Goal: Task Accomplishment & Management: Complete application form

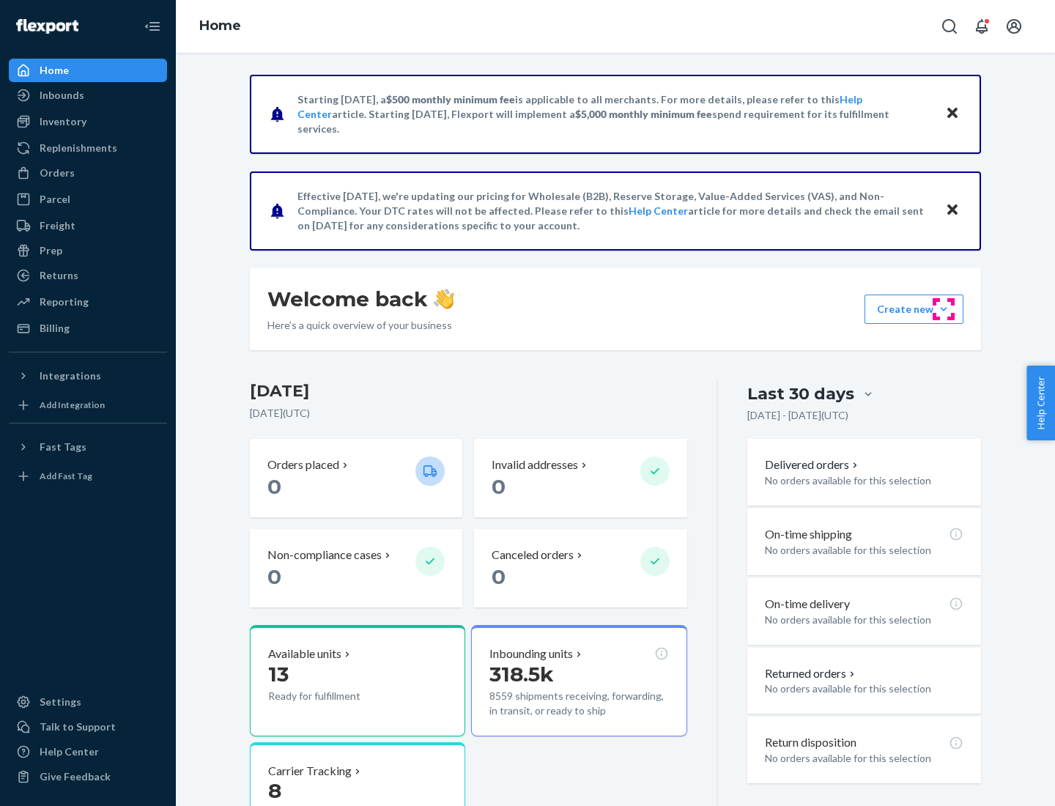
click at [943, 309] on button "Create new Create new inbound Create new order Create new product" at bounding box center [913, 308] width 99 height 29
click at [88, 95] on div "Inbounds" at bounding box center [87, 95] width 155 height 21
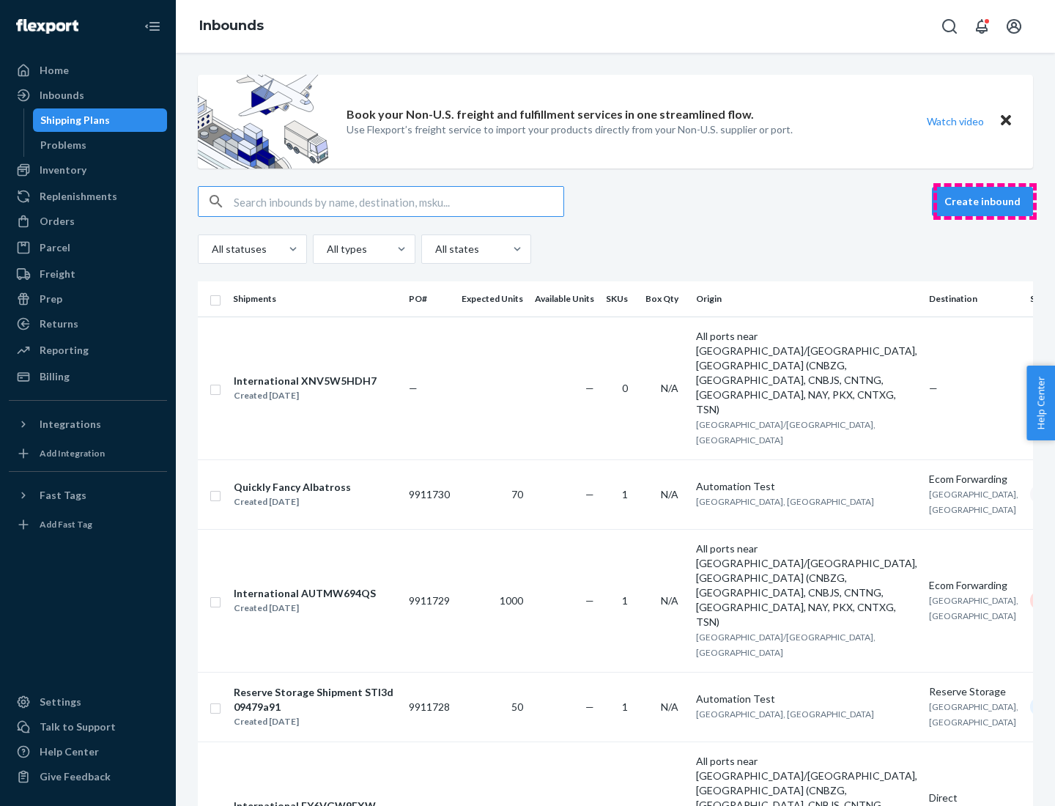
click at [984, 201] on button "Create inbound" at bounding box center [982, 201] width 101 height 29
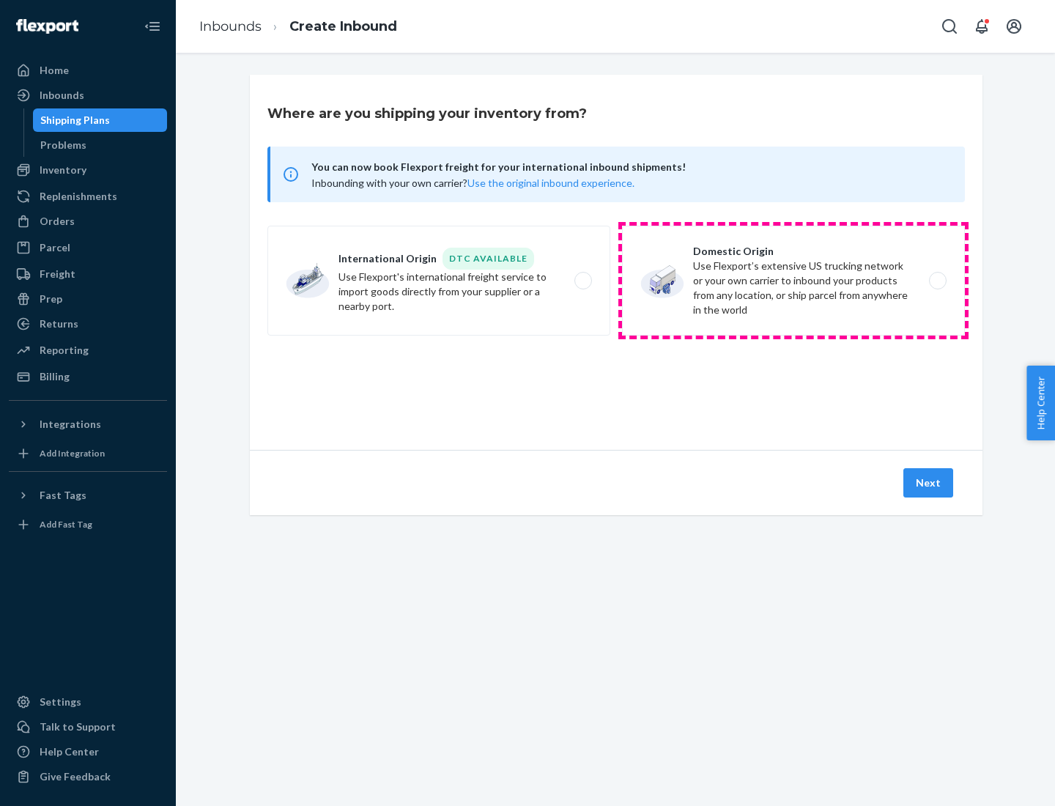
click at [793, 281] on label "Domestic Origin Use Flexport’s extensive US trucking network or your own carrie…" at bounding box center [793, 281] width 343 height 110
click at [937, 281] on input "Domestic Origin Use Flexport’s extensive US trucking network or your own carrie…" at bounding box center [942, 281] width 10 height 10
radio input "true"
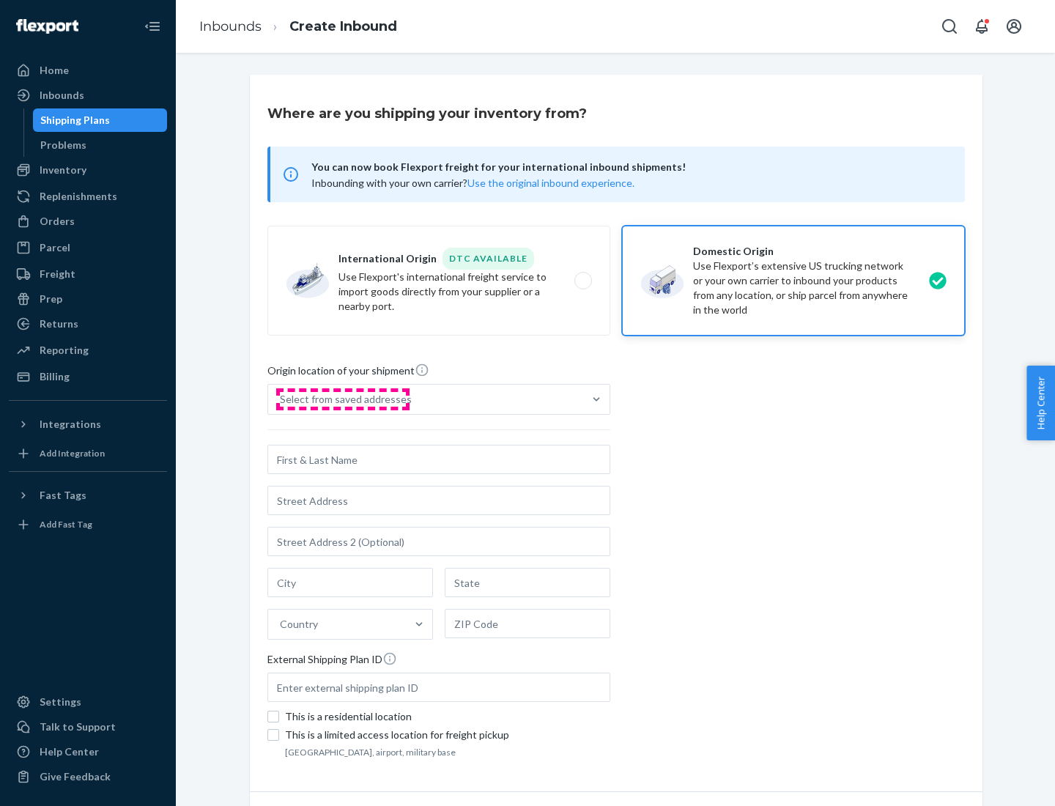
click at [342, 399] on div "Select from saved addresses" at bounding box center [346, 399] width 132 height 15
click at [281, 399] on input "Select from saved addresses" at bounding box center [280, 399] width 1 height 15
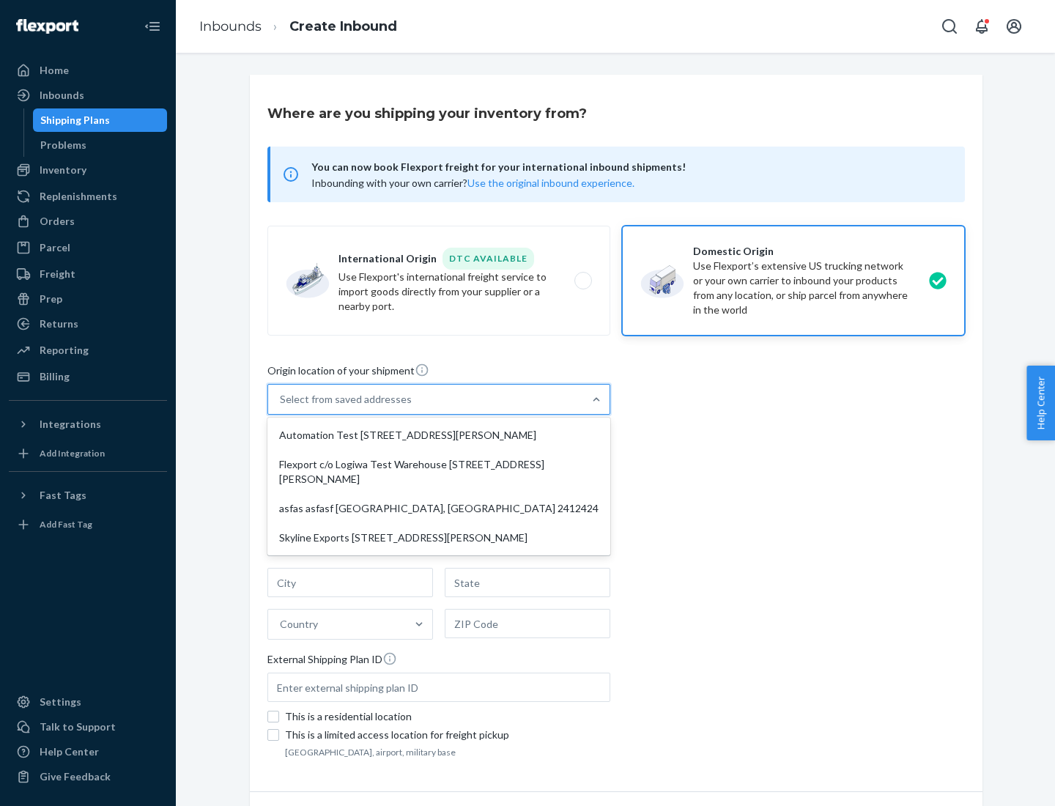
scroll to position [6, 0]
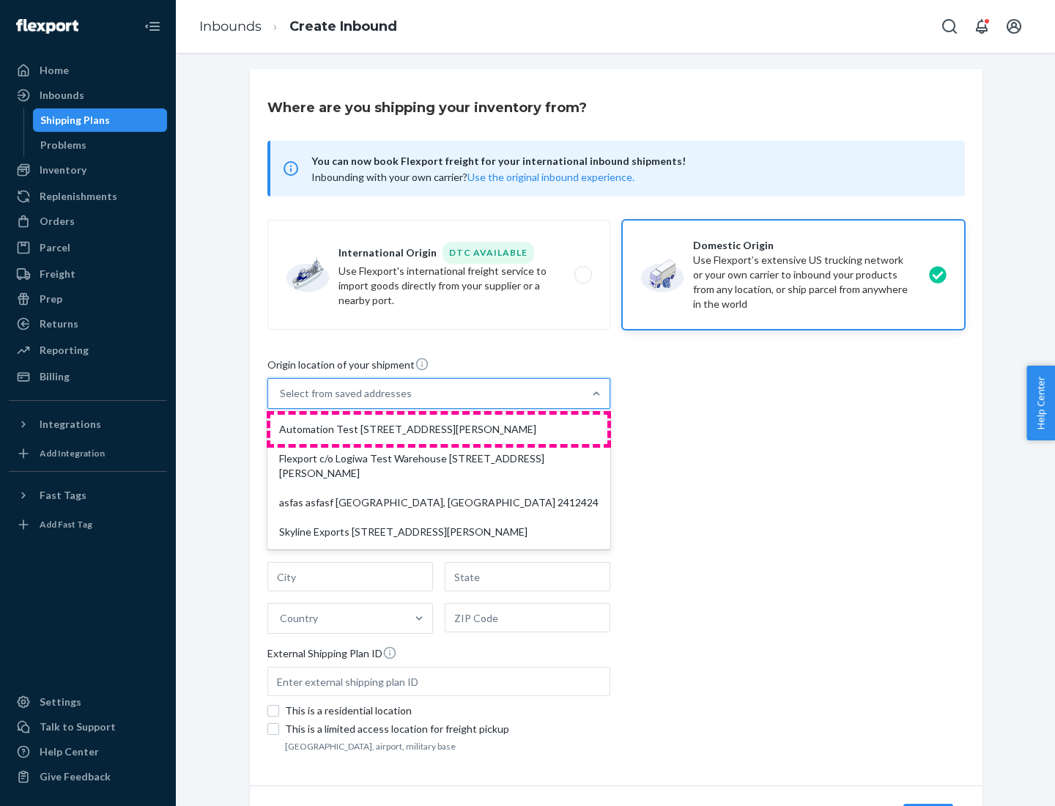
click at [439, 429] on div "Automation Test [STREET_ADDRESS][PERSON_NAME]" at bounding box center [438, 429] width 337 height 29
click at [281, 401] on input "option Automation Test [STREET_ADDRESS][PERSON_NAME] focused, 1 of 4. 4 results…" at bounding box center [280, 393] width 1 height 15
type input "Automation Test"
type input "9th Floor"
type input "[GEOGRAPHIC_DATA]"
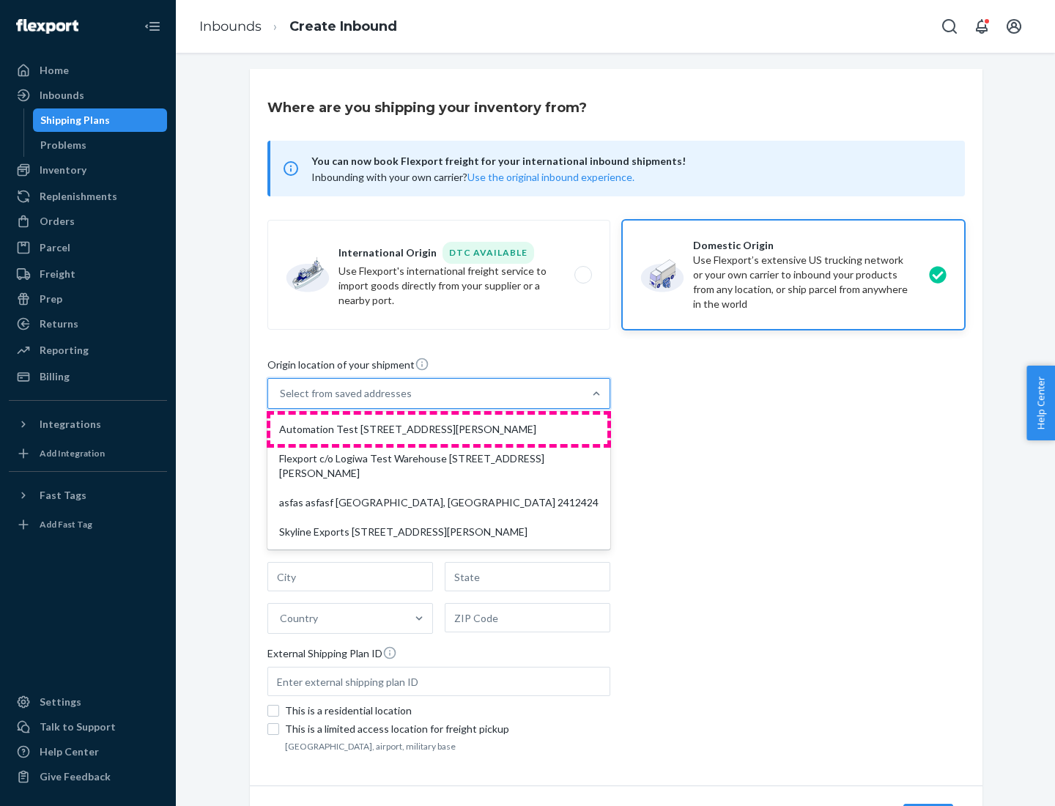
type input "CA"
type input "94104"
type input "[STREET_ADDRESS][PERSON_NAME]"
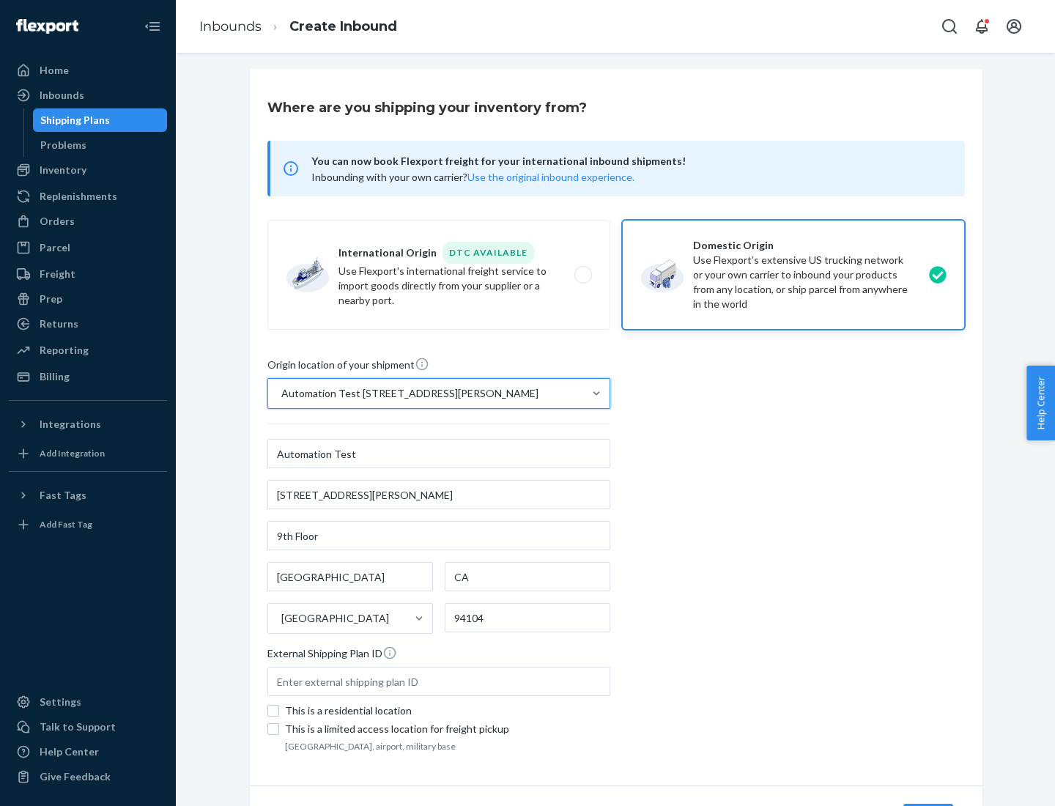
scroll to position [86, 0]
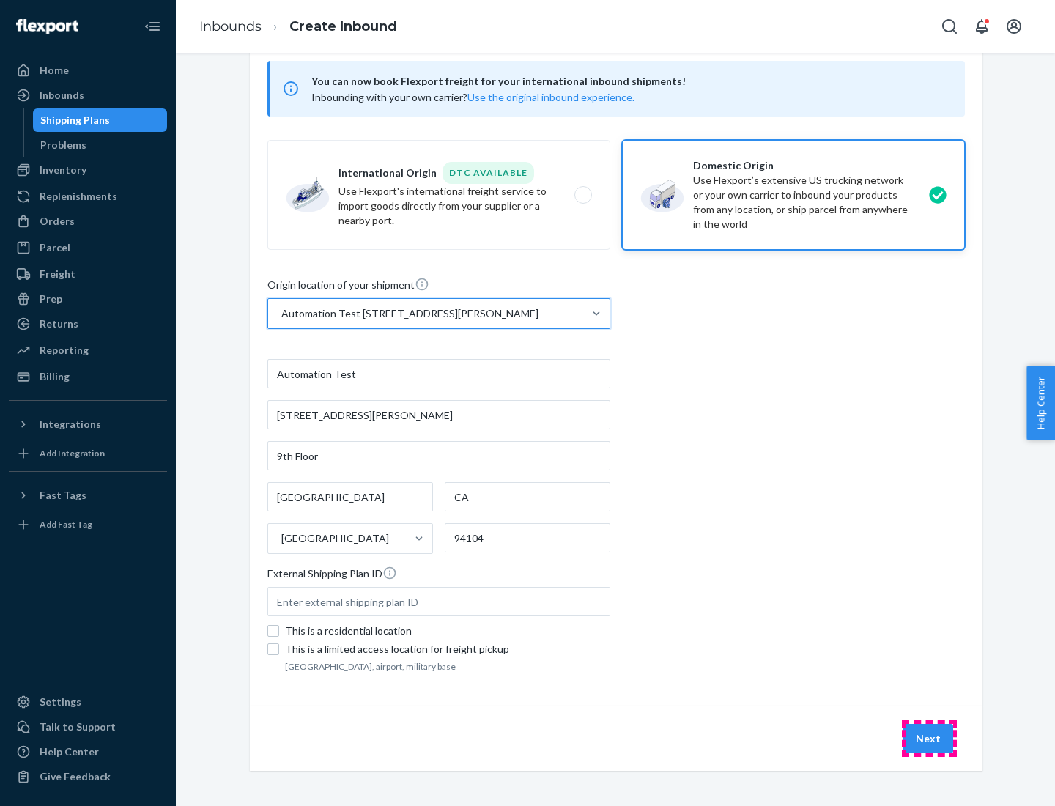
click at [929, 738] on button "Next" at bounding box center [928, 738] width 50 height 29
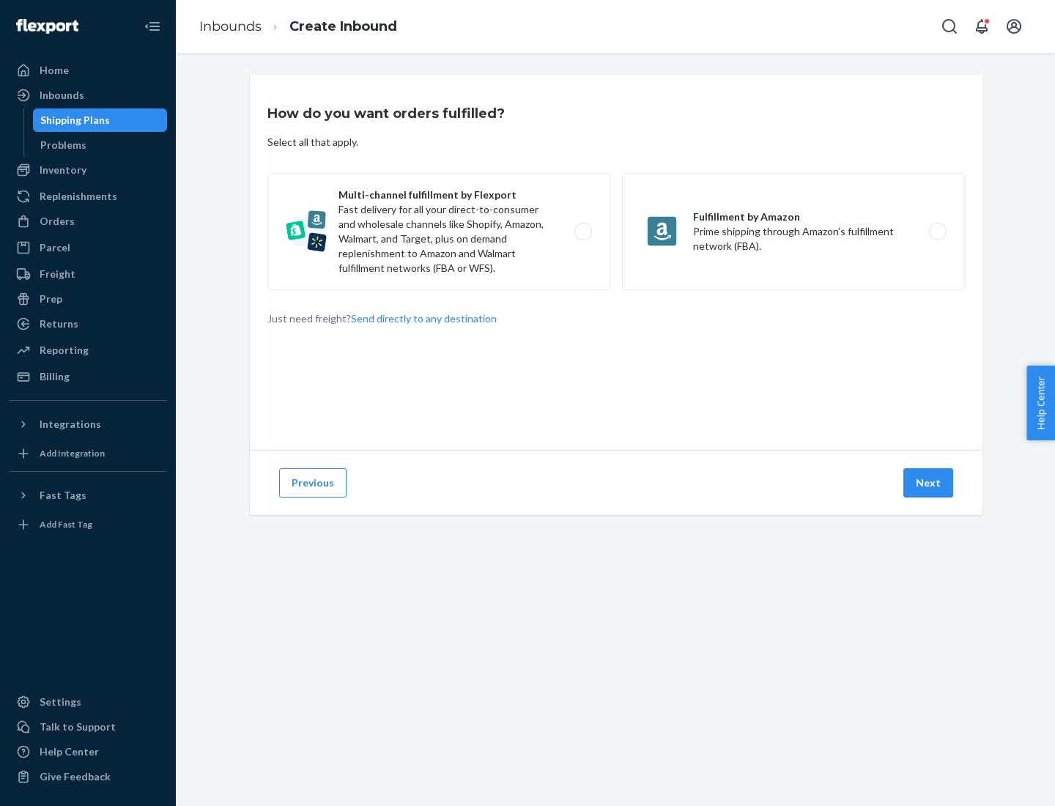
click at [439, 231] on label "Multi-channel fulfillment by Flexport Fast delivery for all your direct-to-cons…" at bounding box center [438, 231] width 343 height 117
click at [582, 231] on input "Multi-channel fulfillment by Flexport Fast delivery for all your direct-to-cons…" at bounding box center [587, 232] width 10 height 10
radio input "true"
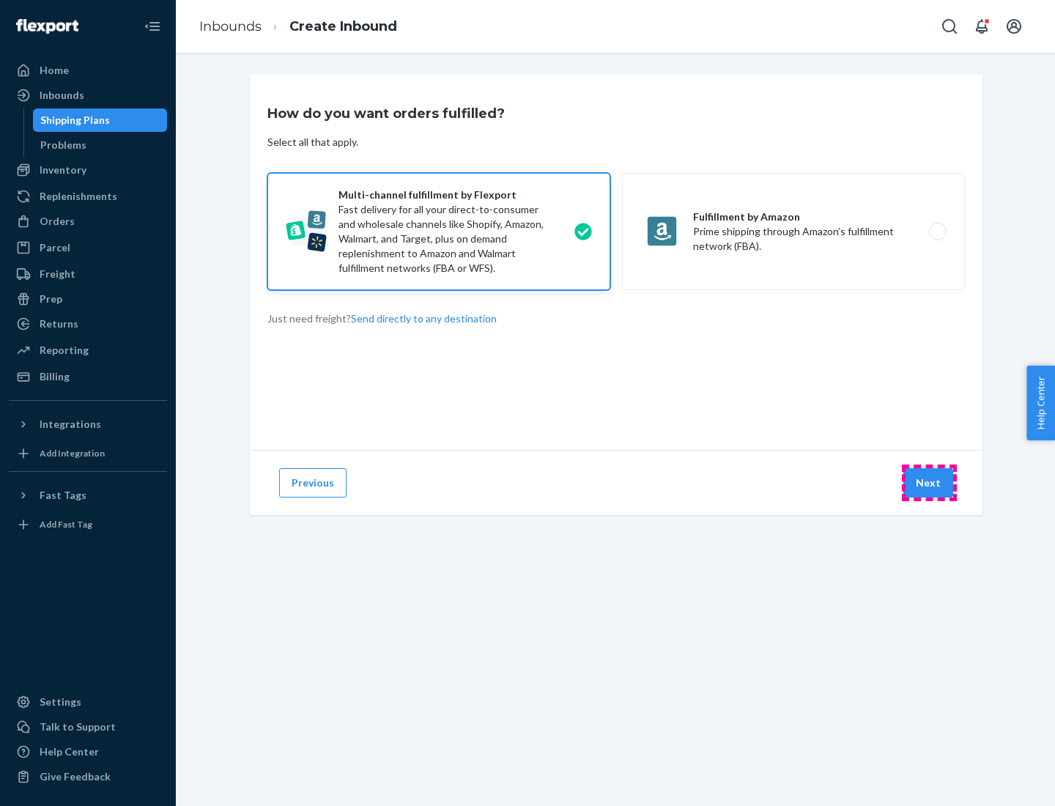
click at [929, 483] on button "Next" at bounding box center [928, 482] width 50 height 29
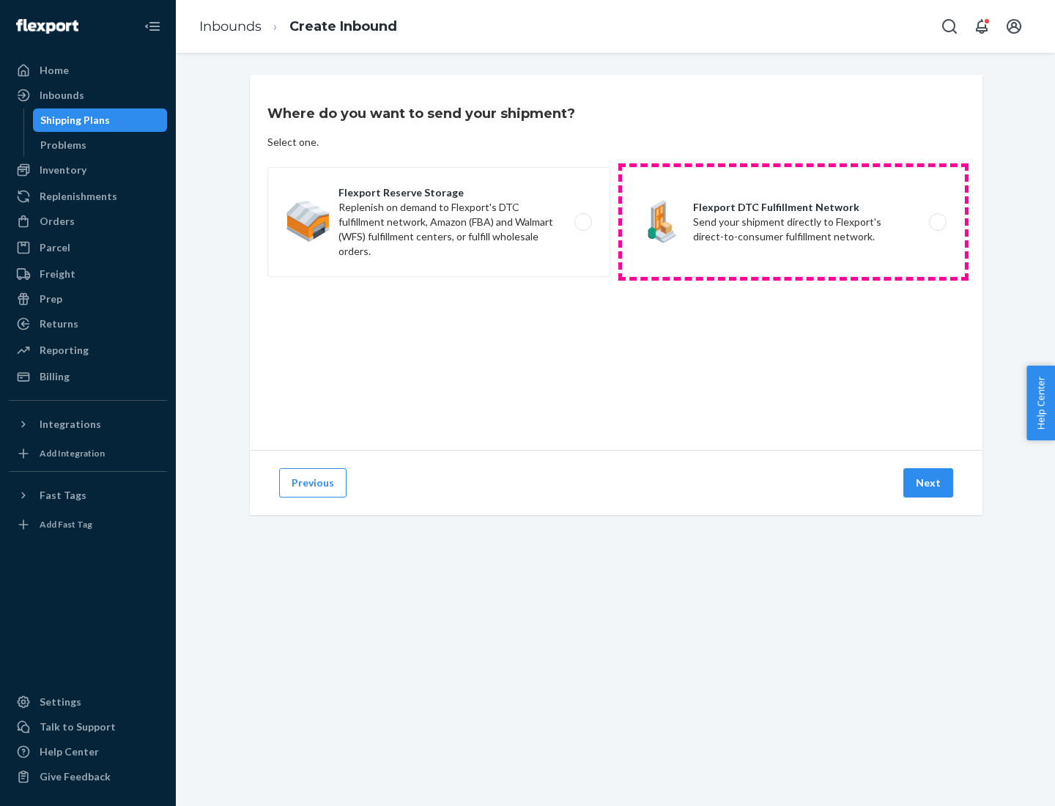
click at [793, 222] on label "Flexport DTC Fulfillment Network Send your shipment directly to Flexport's dire…" at bounding box center [793, 222] width 343 height 110
click at [937, 222] on input "Flexport DTC Fulfillment Network Send your shipment directly to Flexport's dire…" at bounding box center [942, 223] width 10 height 10
radio input "true"
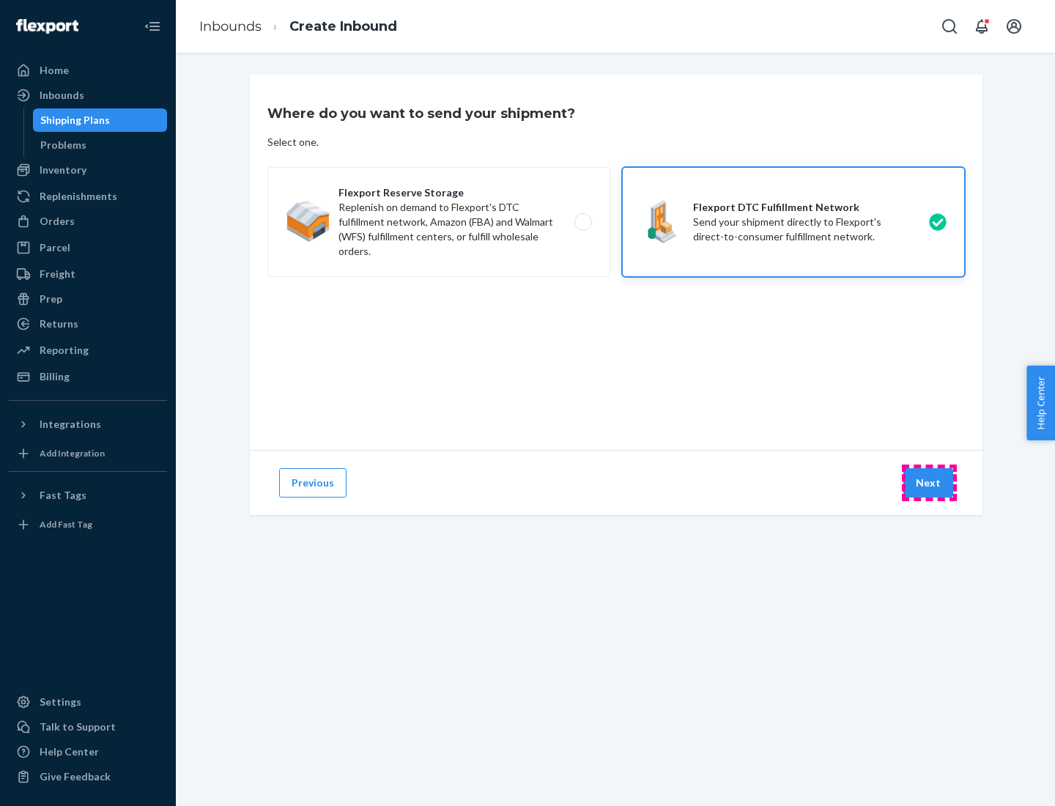
click at [929, 483] on button "Next" at bounding box center [928, 482] width 50 height 29
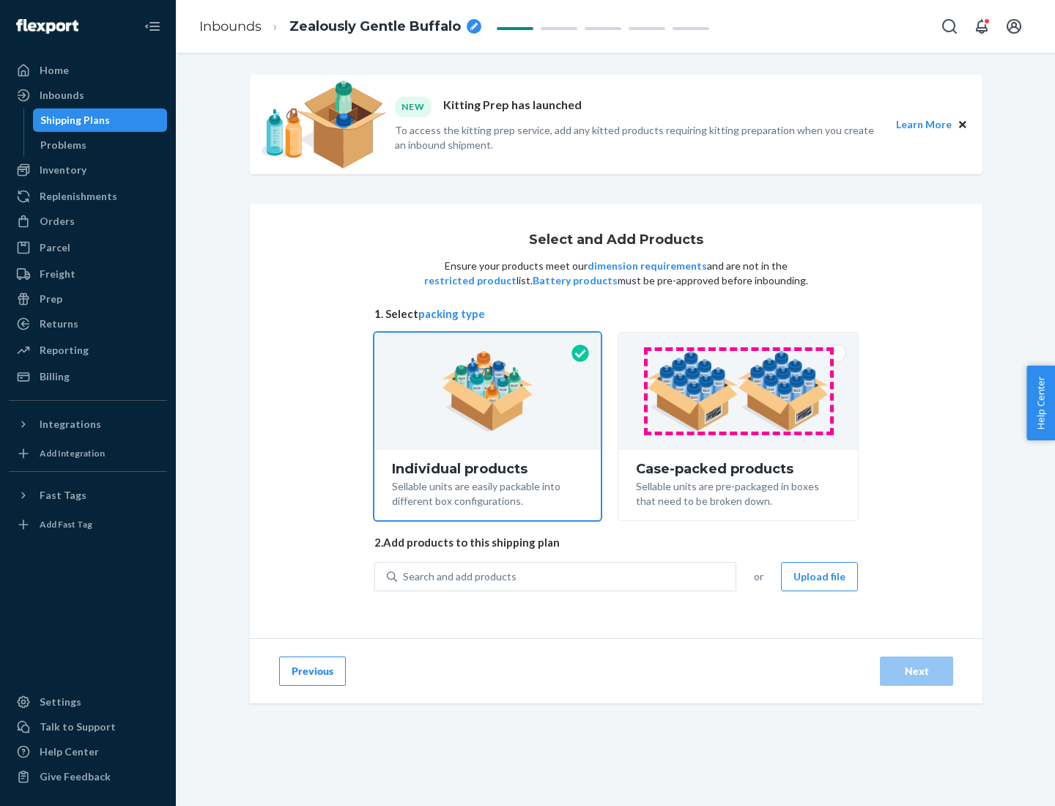
click at [738, 391] on img at bounding box center [738, 391] width 182 height 81
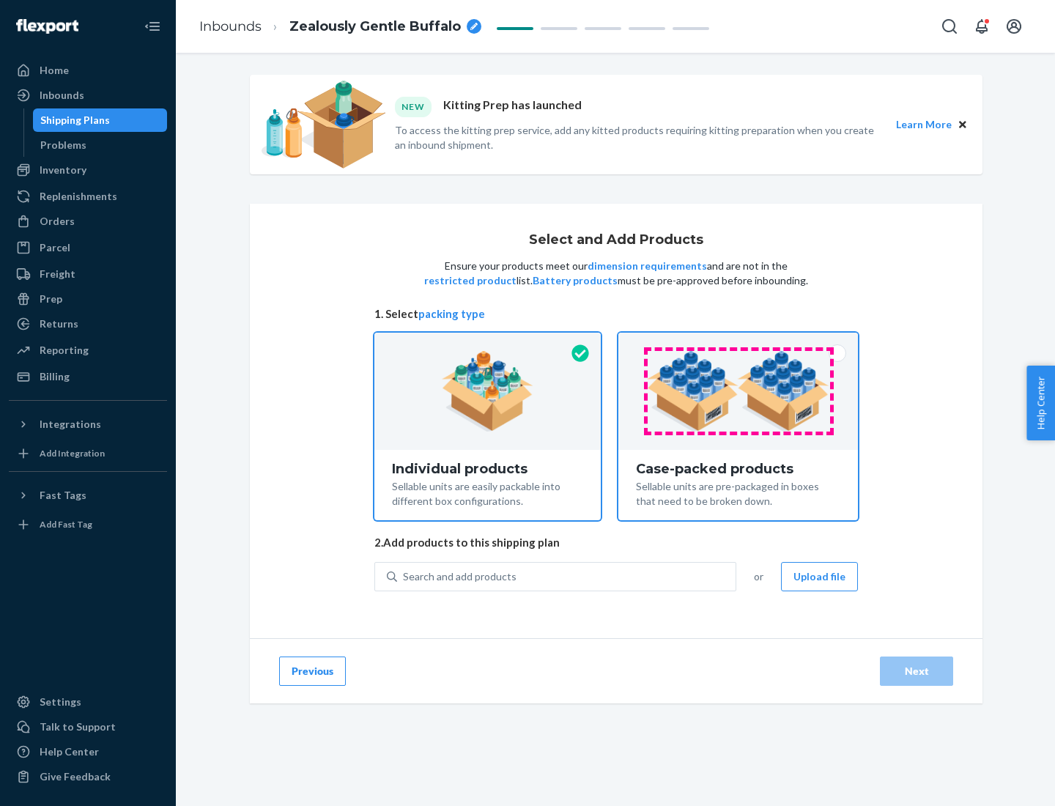
click at [738, 342] on input "Case-packed products Sellable units are pre-packaged in boxes that need to be b…" at bounding box center [738, 338] width 10 height 10
radio input "true"
radio input "false"
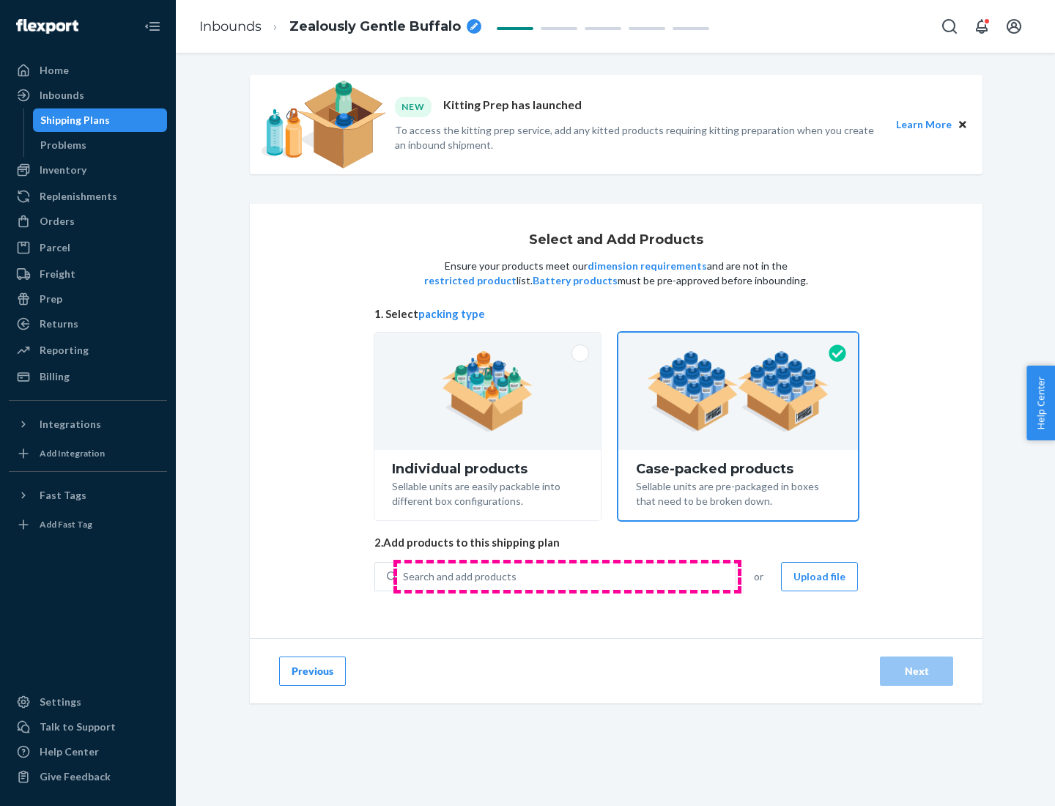
click at [567, 576] on div "Search and add products" at bounding box center [566, 576] width 338 height 26
click at [404, 576] on input "Search and add products" at bounding box center [403, 576] width 1 height 15
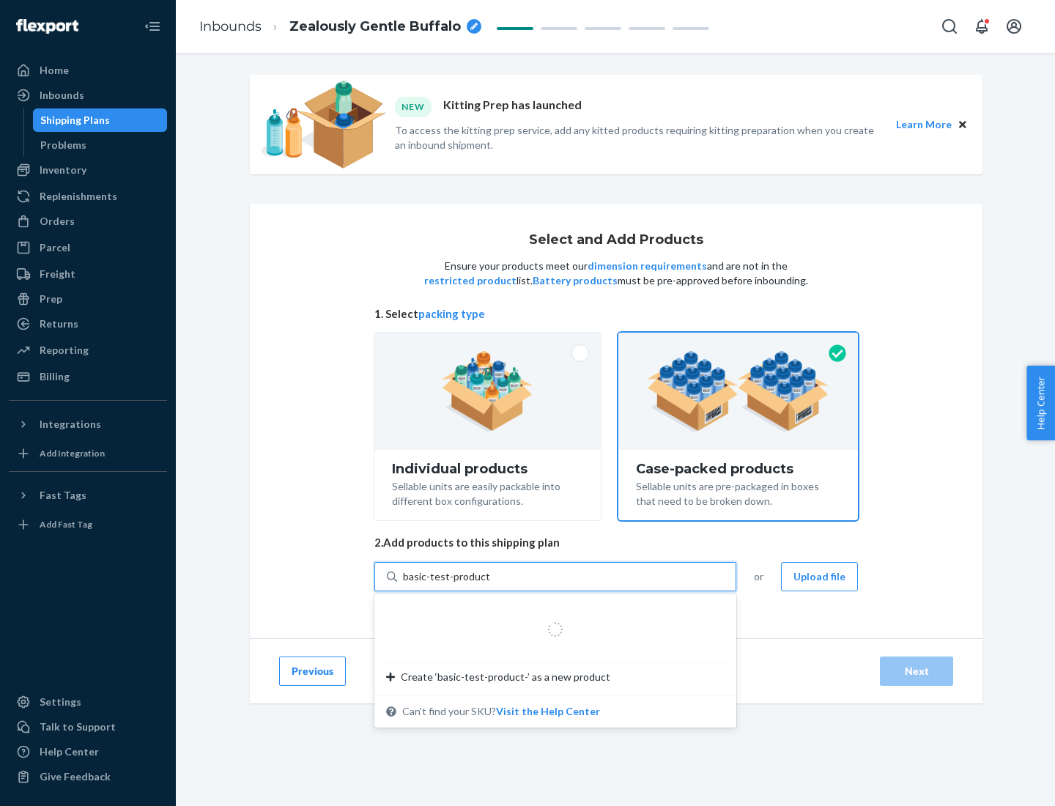
type input "basic-test-product-1"
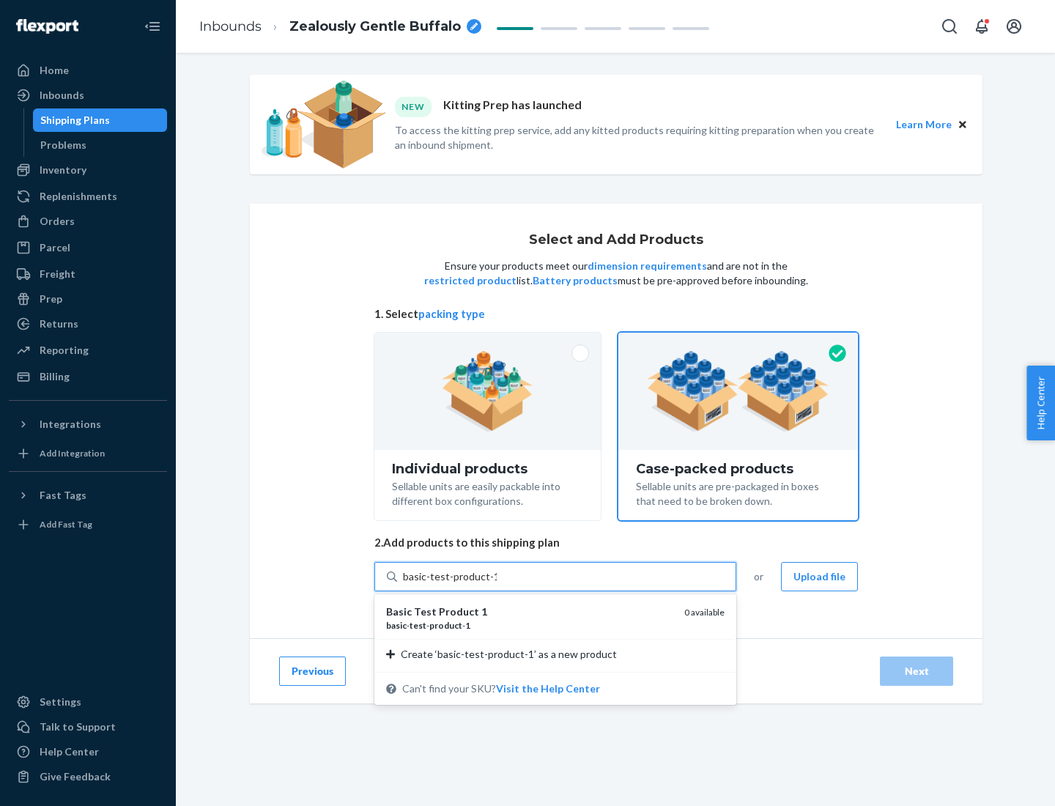
click at [530, 625] on div "basic - test - product - 1" at bounding box center [529, 625] width 286 height 12
click at [497, 584] on input "basic-test-product-1" at bounding box center [450, 576] width 94 height 15
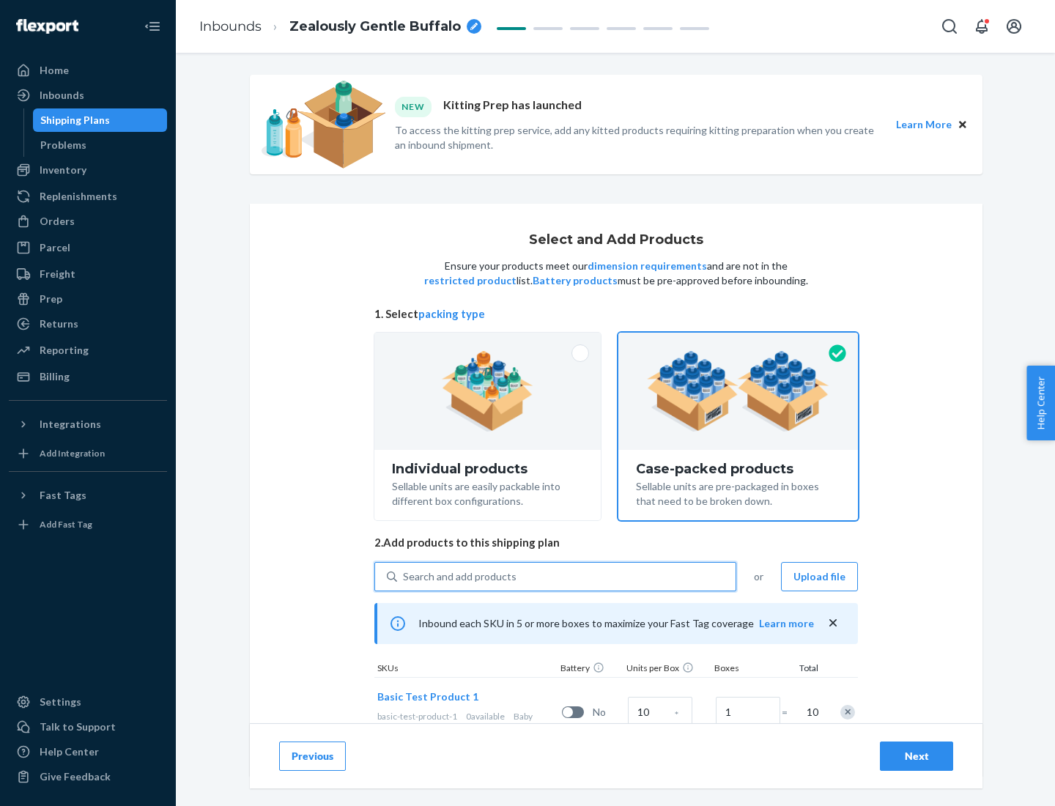
scroll to position [53, 0]
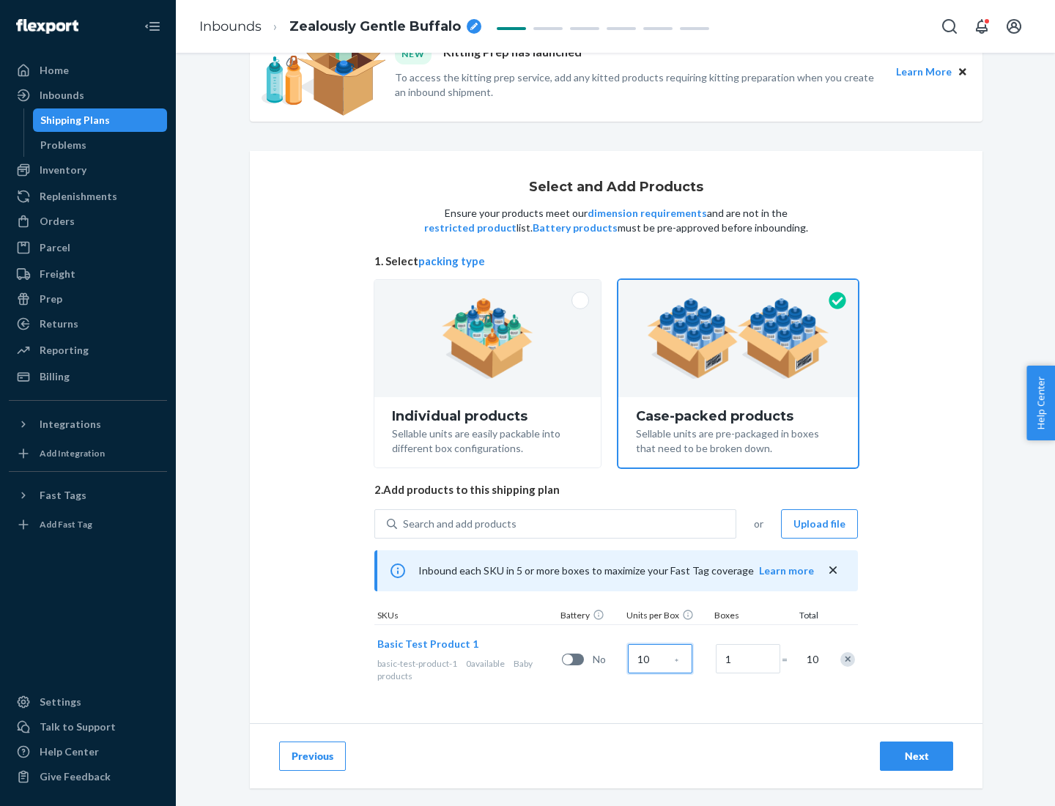
type input "10"
type input "7"
click at [916, 756] on div "Next" at bounding box center [916, 756] width 48 height 15
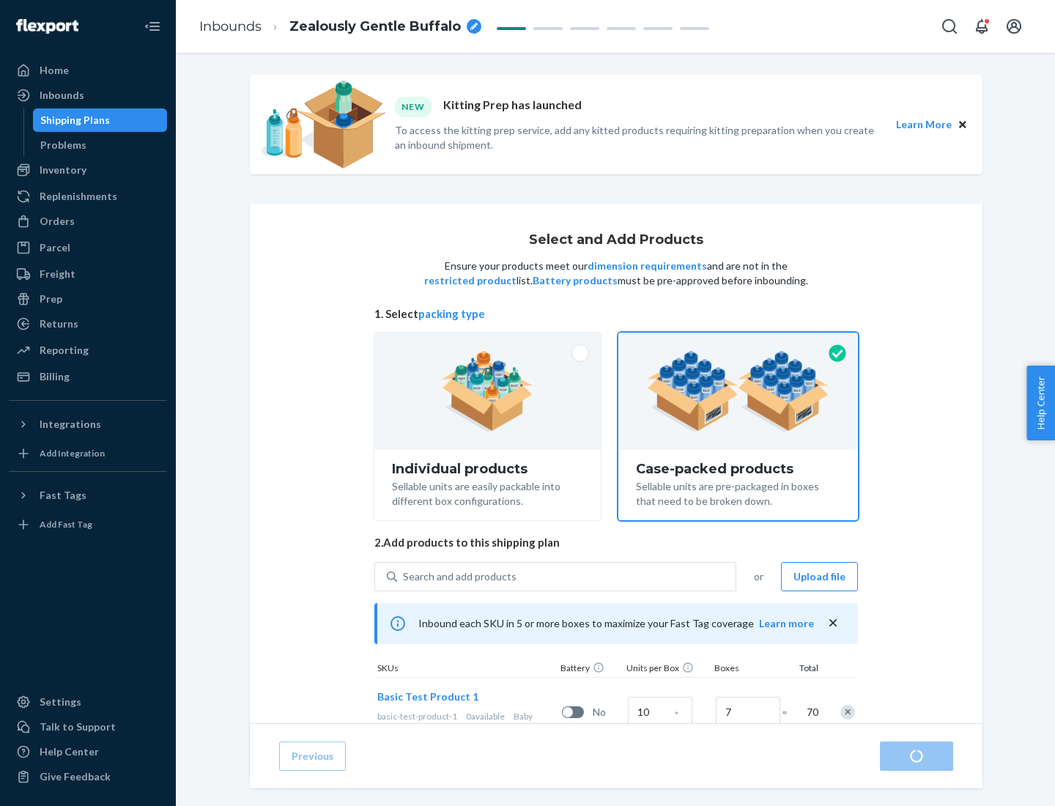
radio input "true"
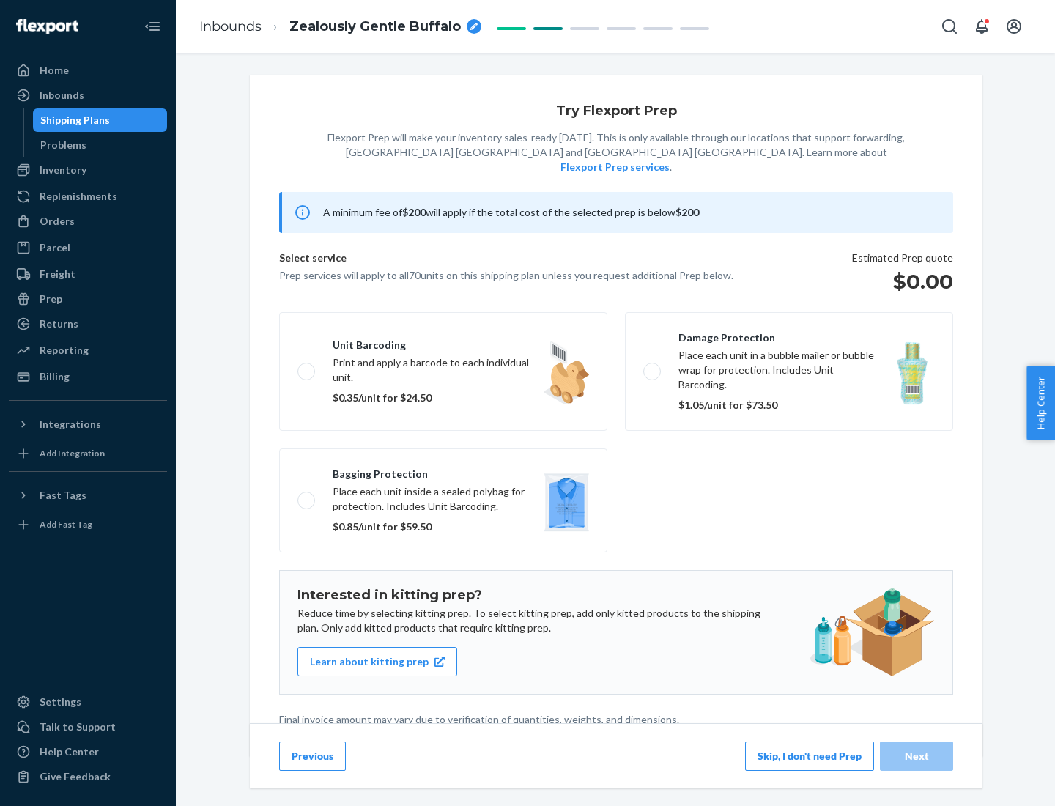
scroll to position [4, 0]
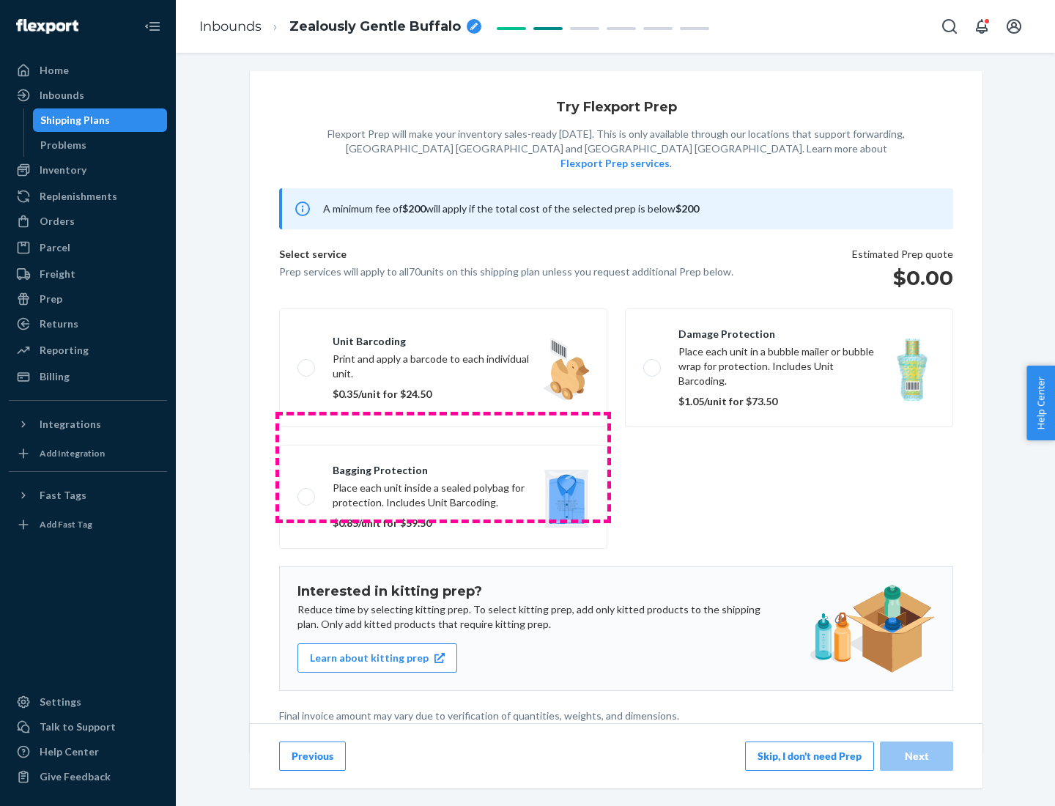
click at [443, 467] on label "Bagging protection Place each unit inside a sealed polybag for protection. Incl…" at bounding box center [443, 497] width 328 height 104
click at [307, 491] on input "Bagging protection Place each unit inside a sealed polybag for protection. Incl…" at bounding box center [302, 496] width 10 height 10
checkbox input "true"
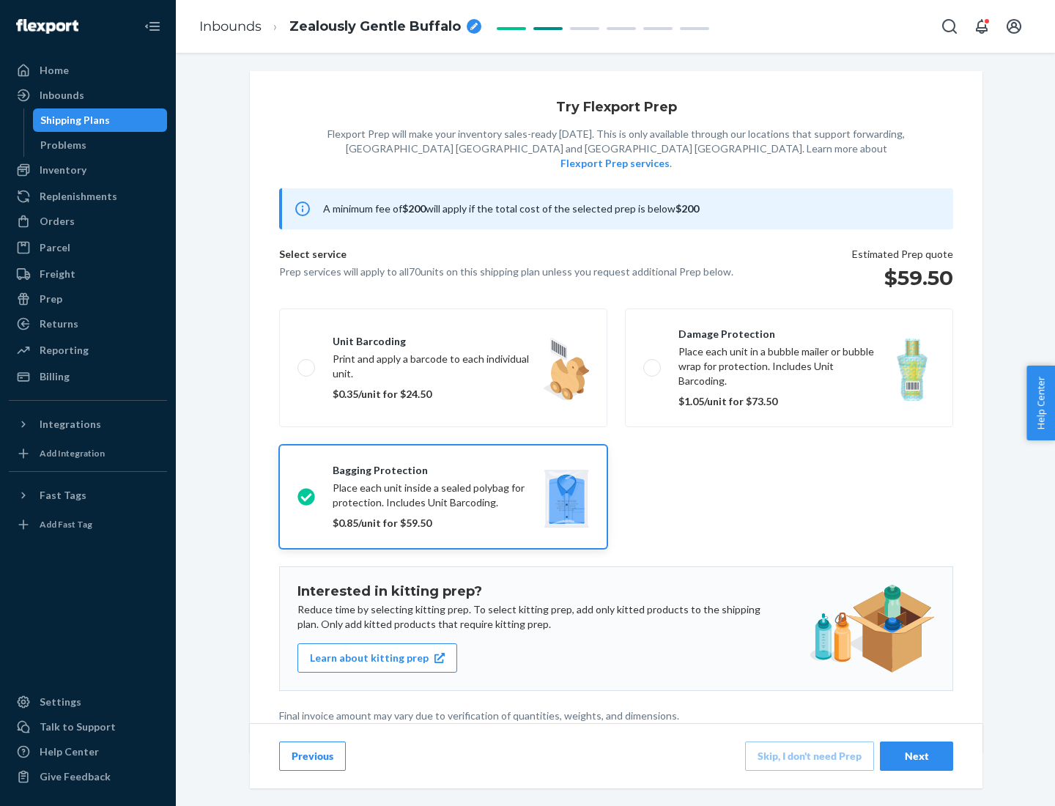
click at [916, 755] on div "Next" at bounding box center [916, 756] width 48 height 15
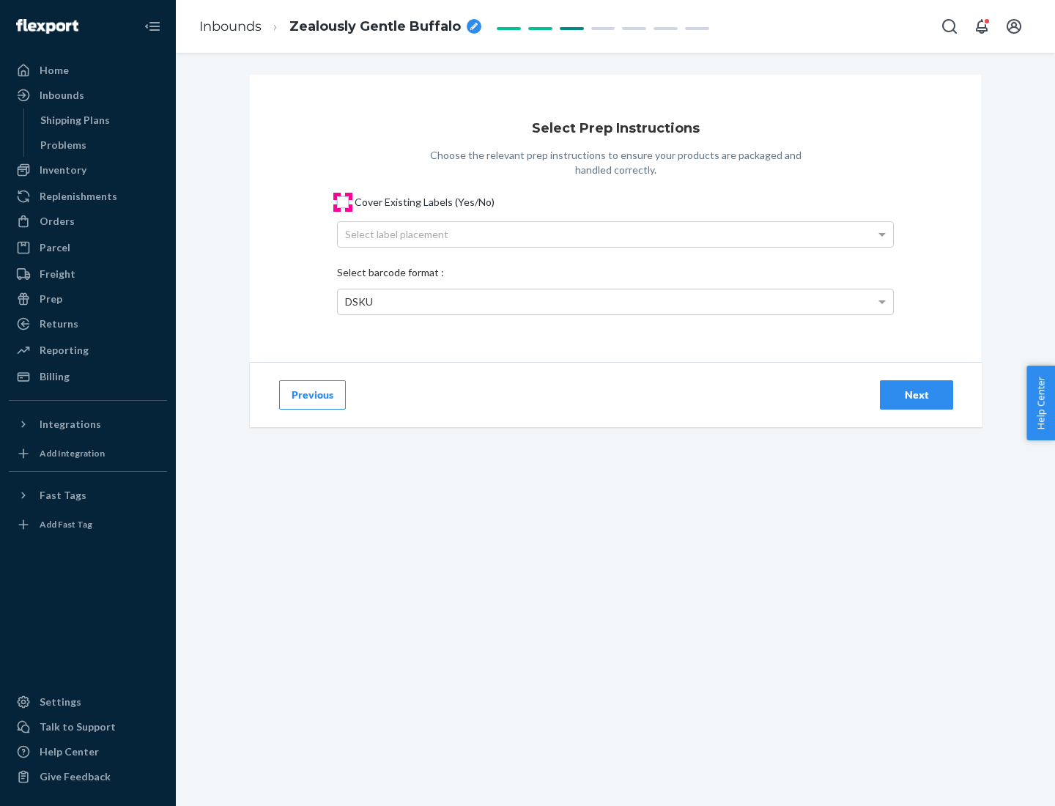
click at [343, 201] on input "Cover Existing Labels (Yes/No)" at bounding box center [343, 202] width 12 height 12
checkbox input "true"
click at [615, 234] on div "Select label placement" at bounding box center [615, 234] width 555 height 25
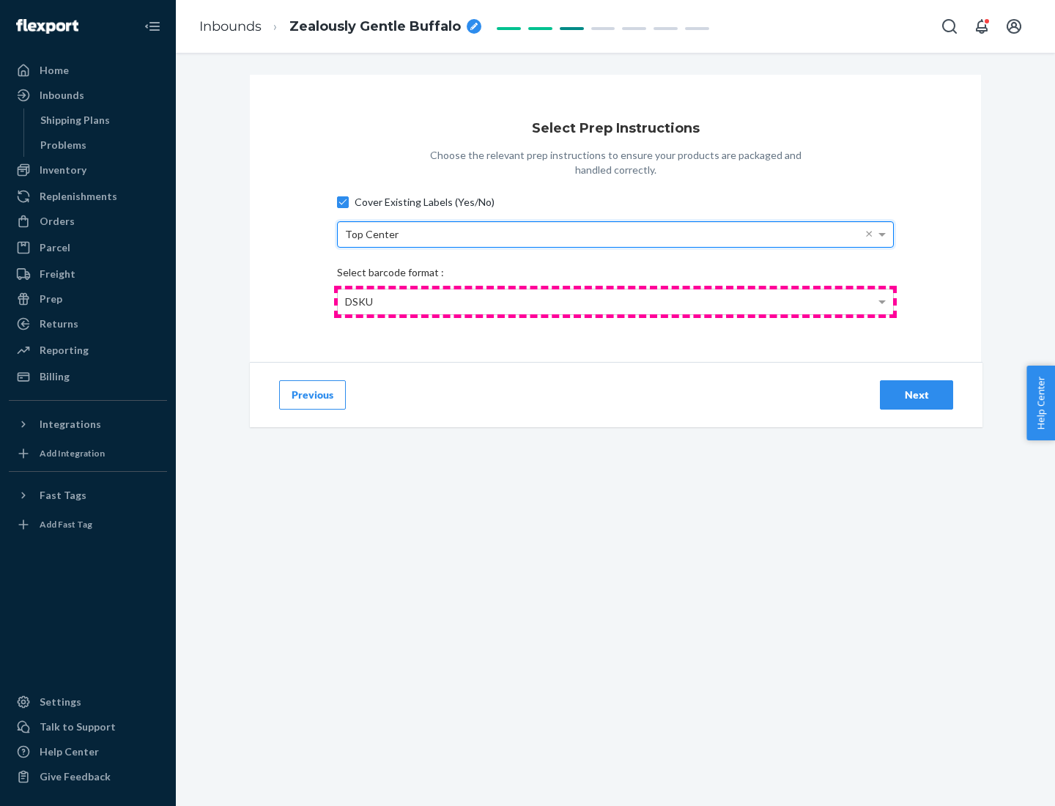
click at [615, 301] on div "DSKU" at bounding box center [615, 301] width 555 height 25
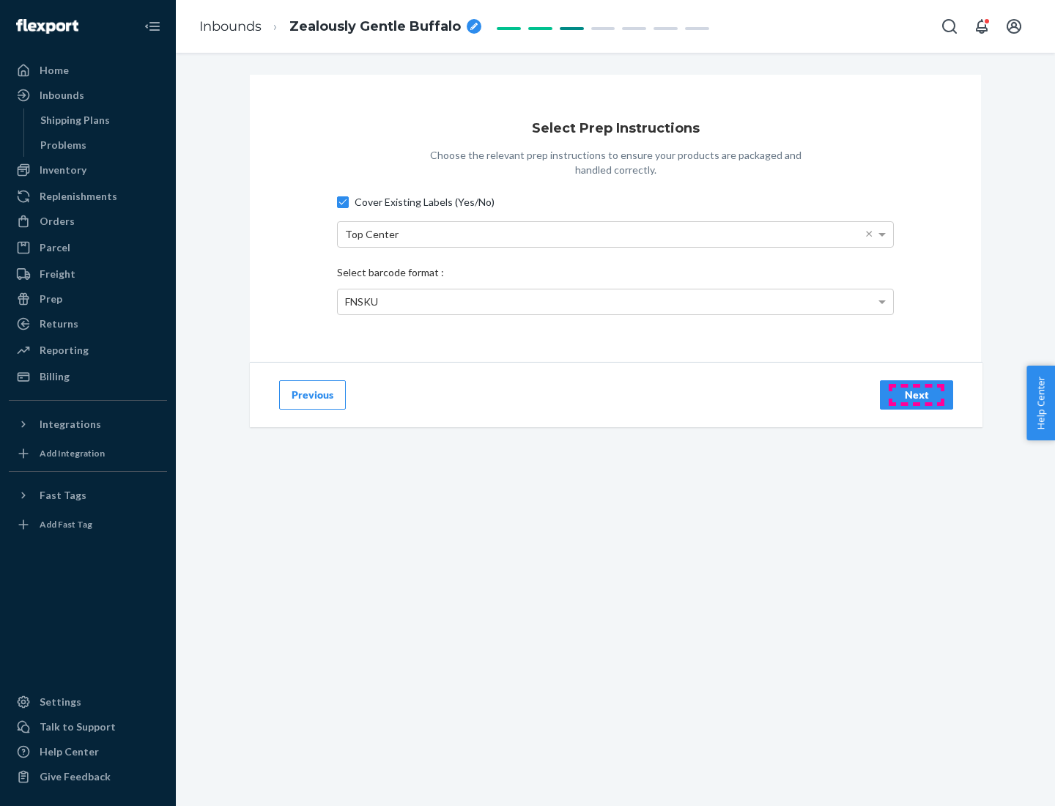
click at [916, 394] on div "Next" at bounding box center [916, 394] width 48 height 15
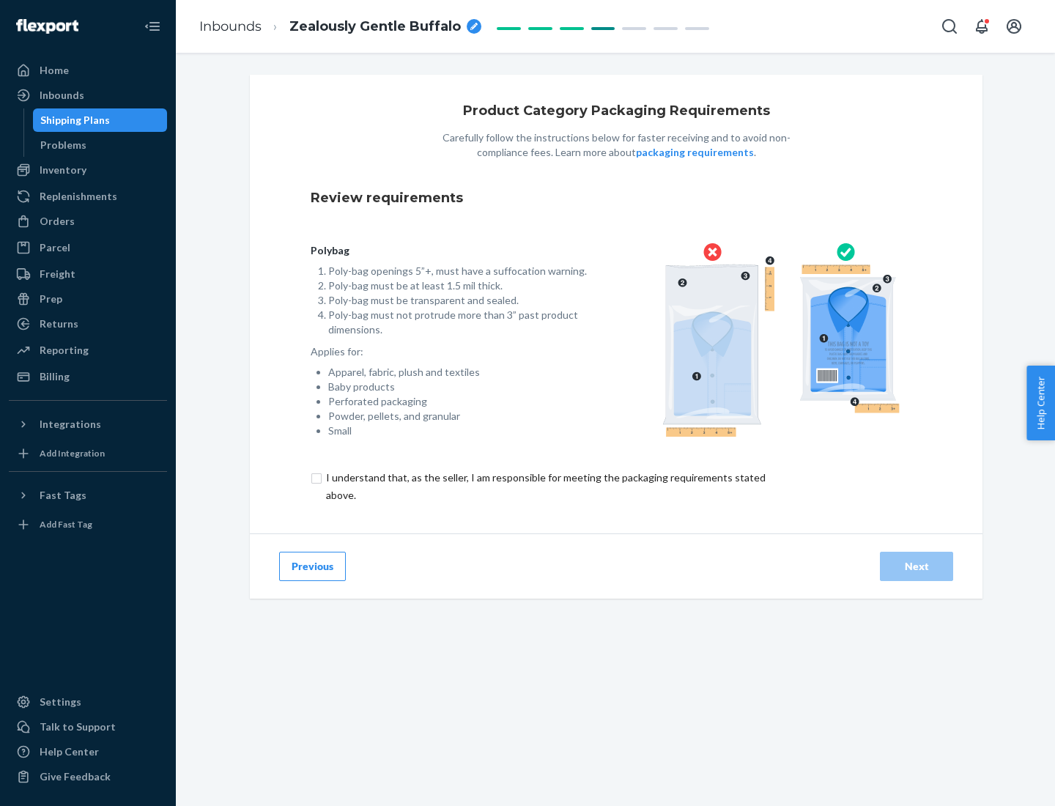
click at [544, 486] on input "checkbox" at bounding box center [554, 486] width 487 height 35
checkbox input "true"
click at [916, 565] on div "Next" at bounding box center [916, 566] width 48 height 15
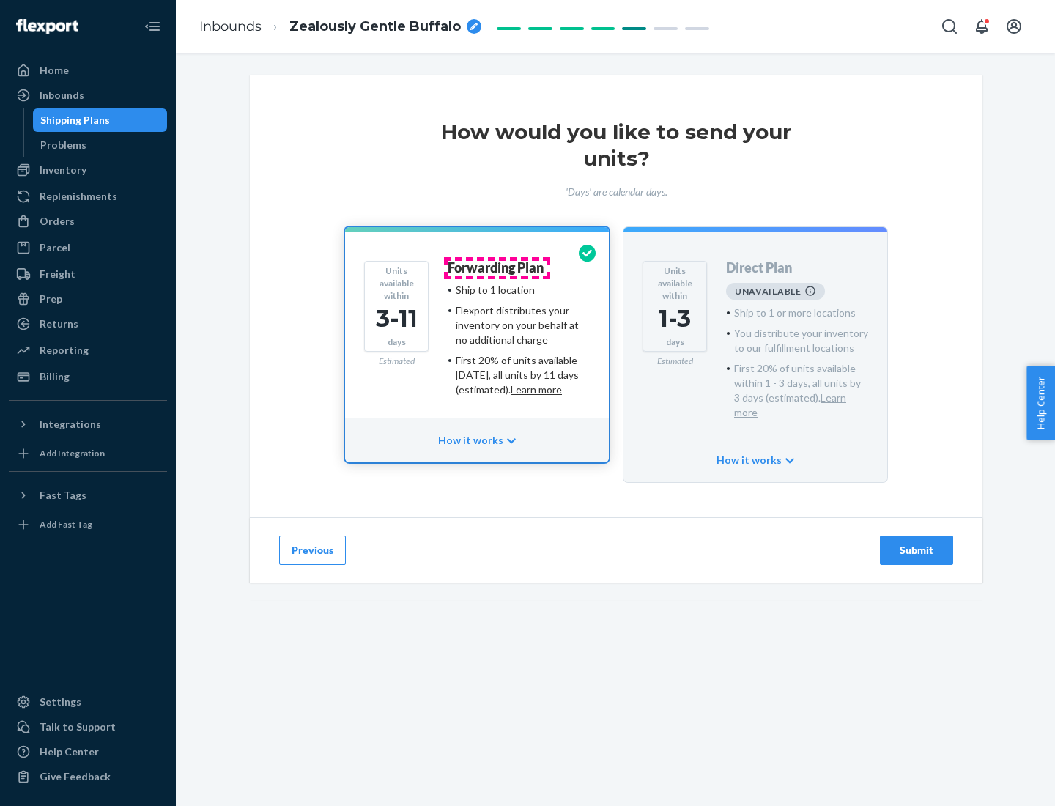
click at [497, 267] on h4 "Forwarding Plan" at bounding box center [496, 268] width 96 height 15
click at [916, 543] on div "Submit" at bounding box center [916, 550] width 48 height 15
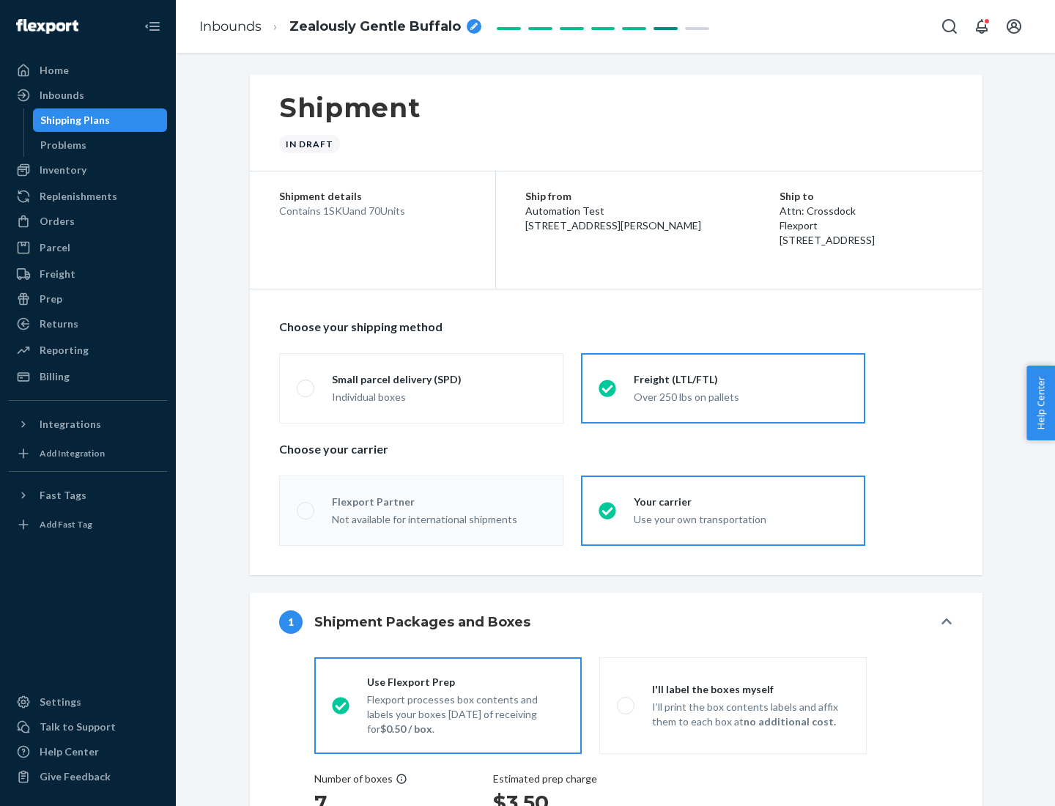
radio input "true"
radio input "false"
radio input "true"
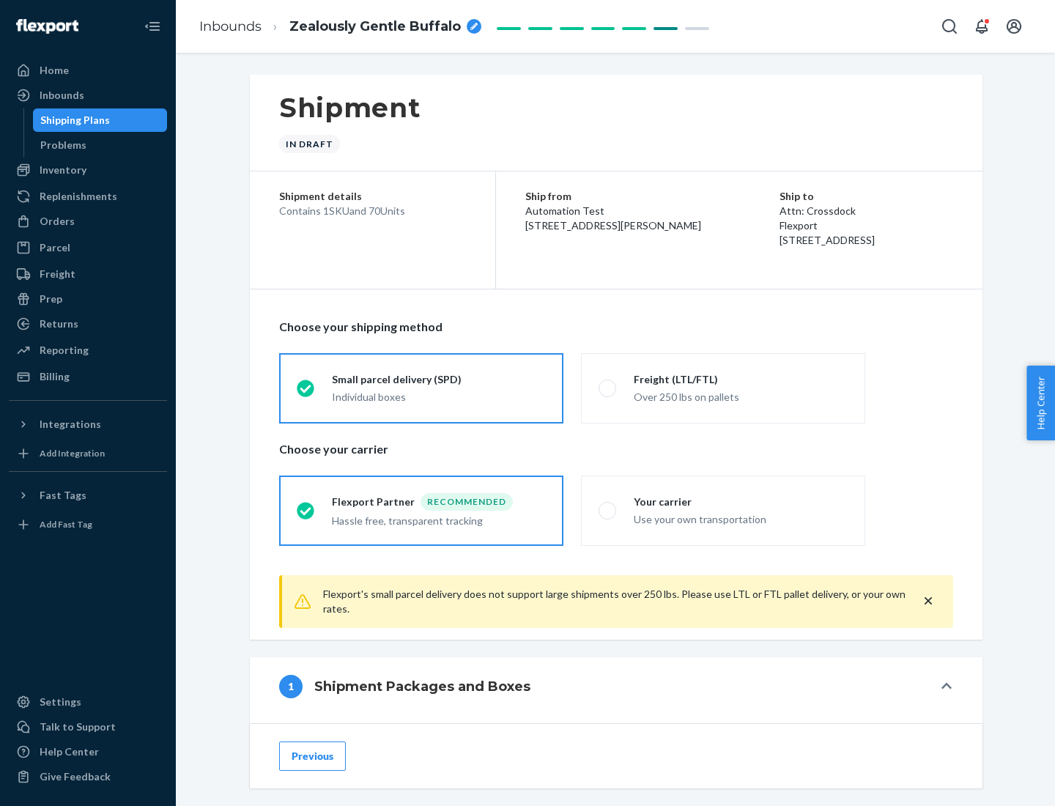
click at [439, 395] on div "Individual boxes" at bounding box center [439, 397] width 214 height 15
click at [306, 393] on input "Small parcel delivery (SPD) Individual boxes" at bounding box center [302, 388] width 10 height 10
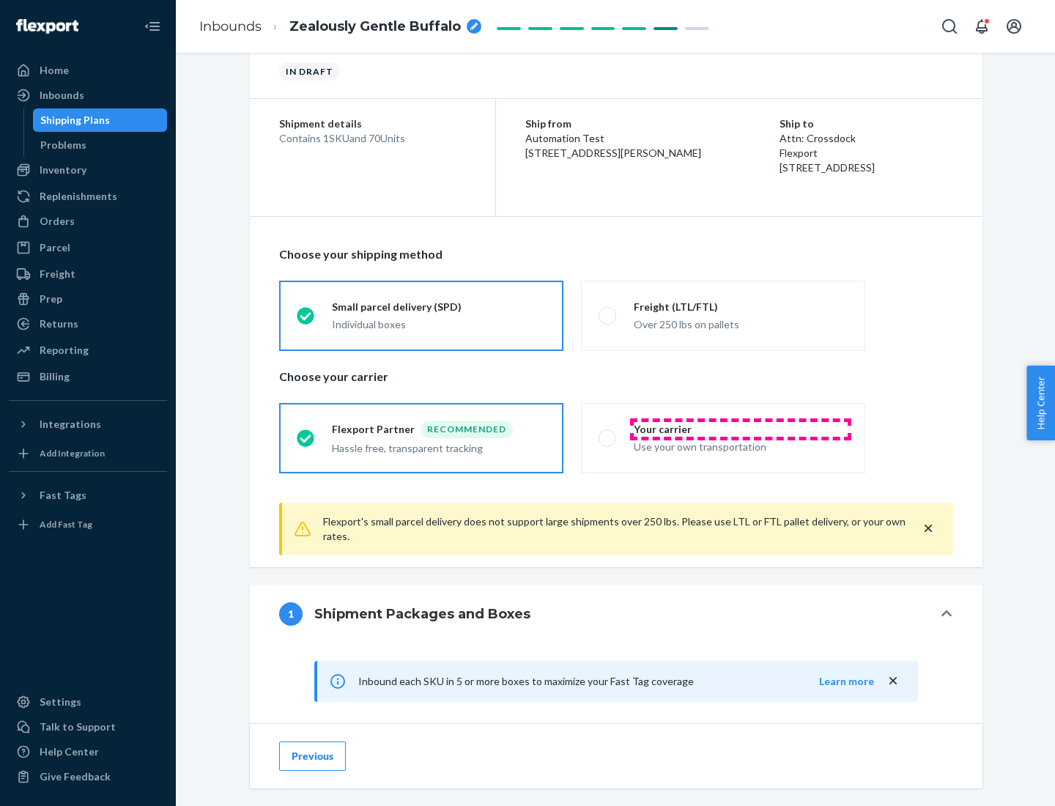
click at [741, 428] on div "Your carrier" at bounding box center [741, 429] width 214 height 15
click at [608, 433] on input "Your carrier Use your own transportation" at bounding box center [603, 438] width 10 height 10
radio input "true"
radio input "false"
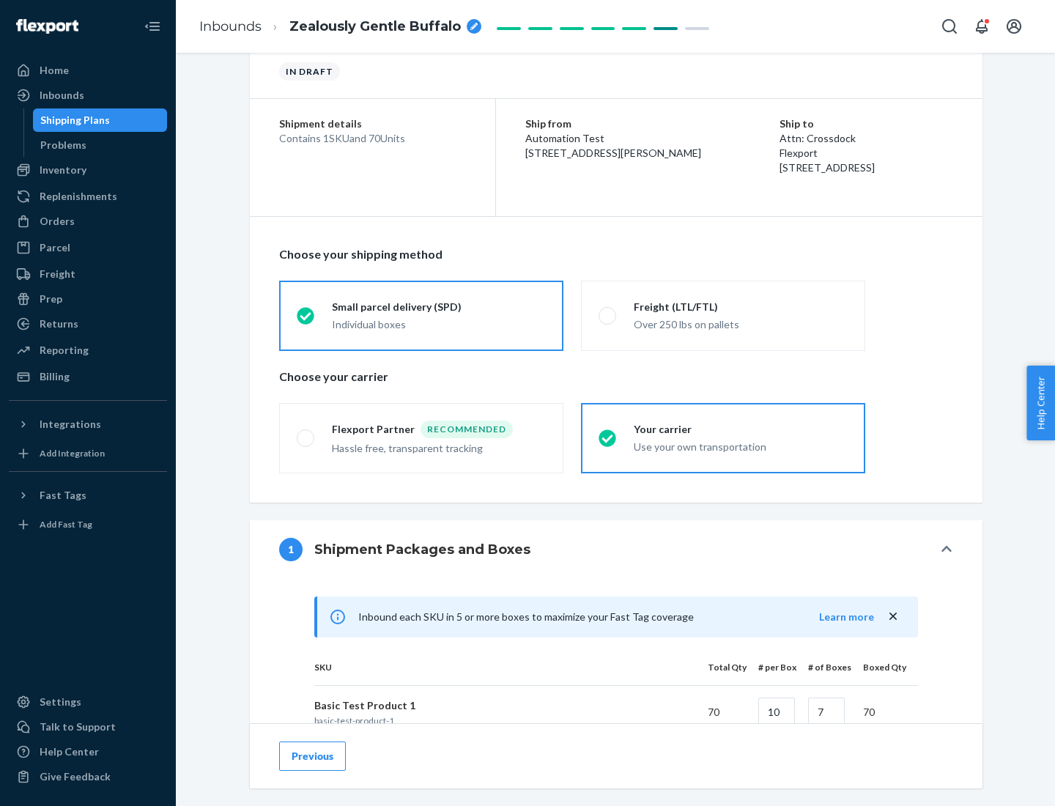
scroll to position [355, 0]
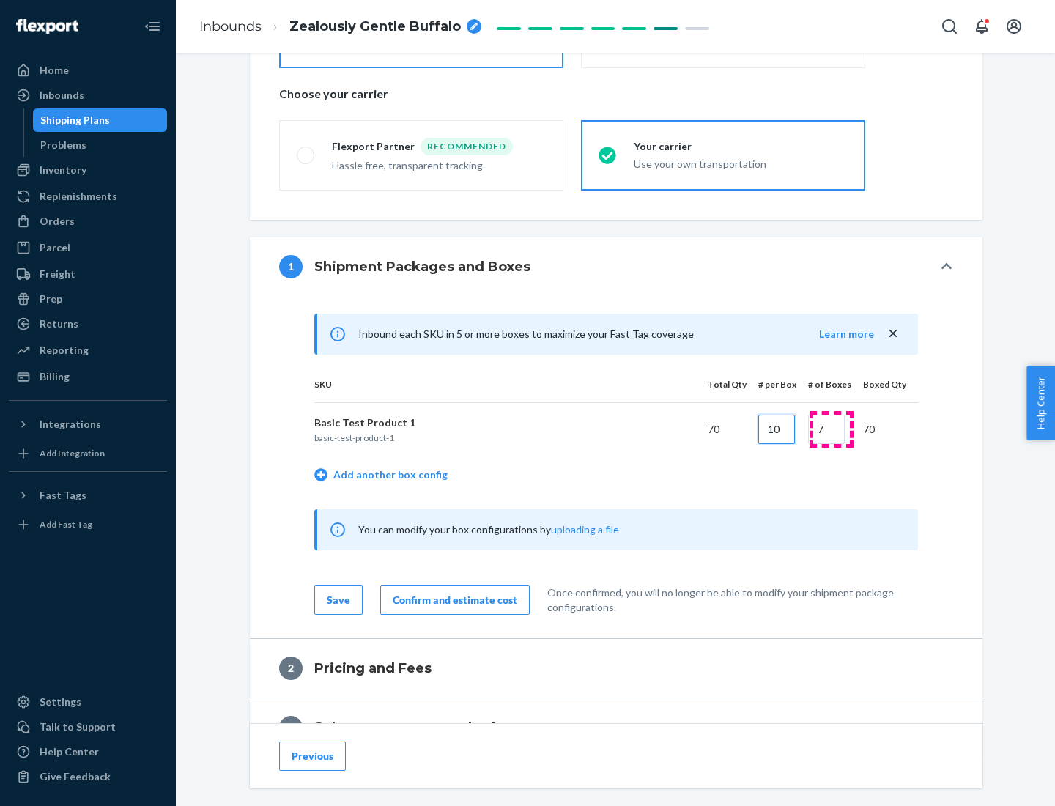
type input "10"
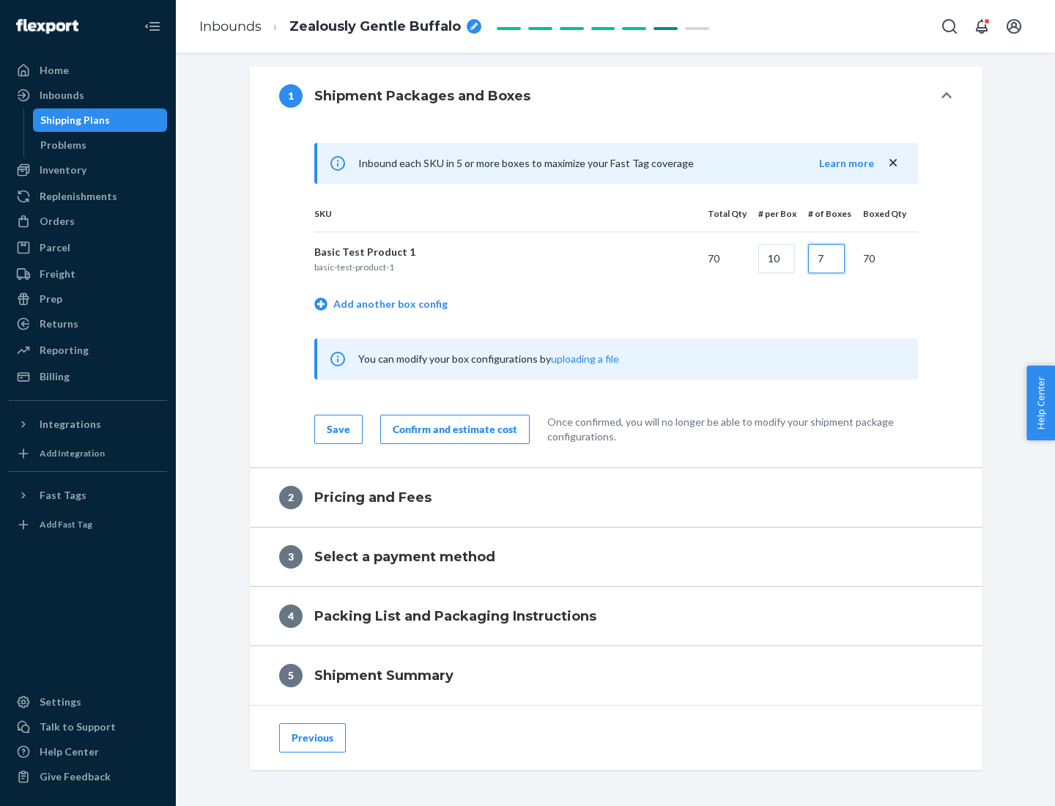
type input "7"
click at [452, 428] on div "Confirm and estimate cost" at bounding box center [455, 429] width 125 height 15
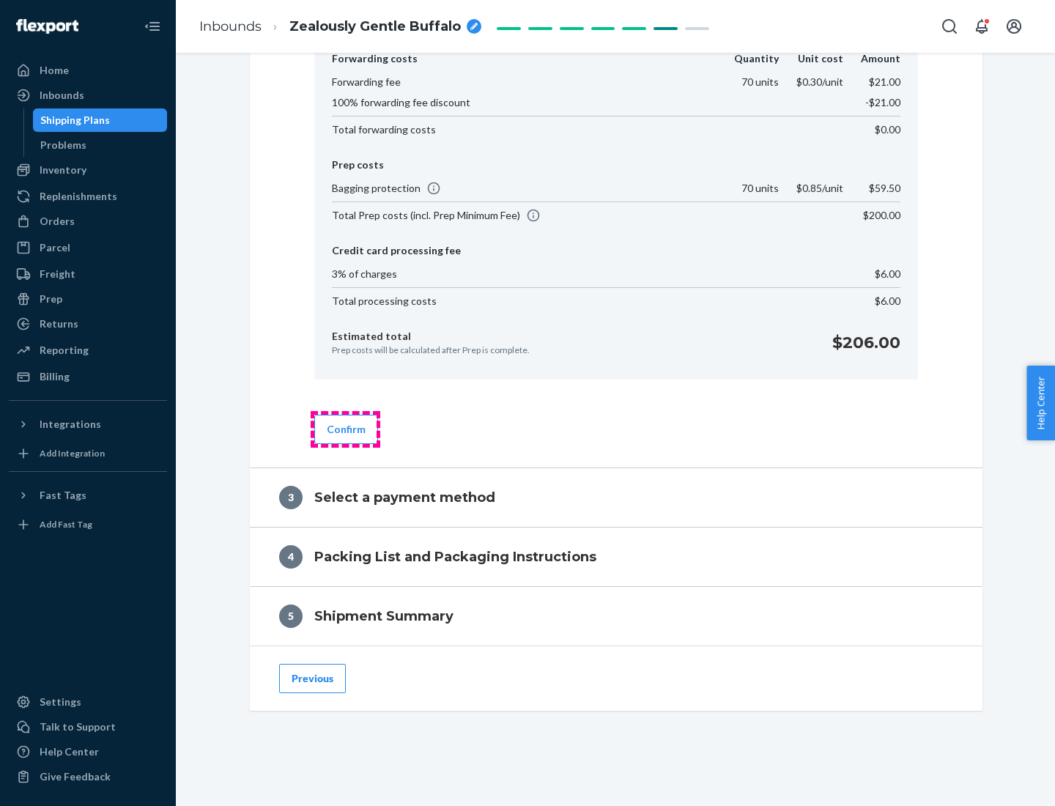
click at [345, 428] on button "Confirm" at bounding box center [346, 429] width 64 height 29
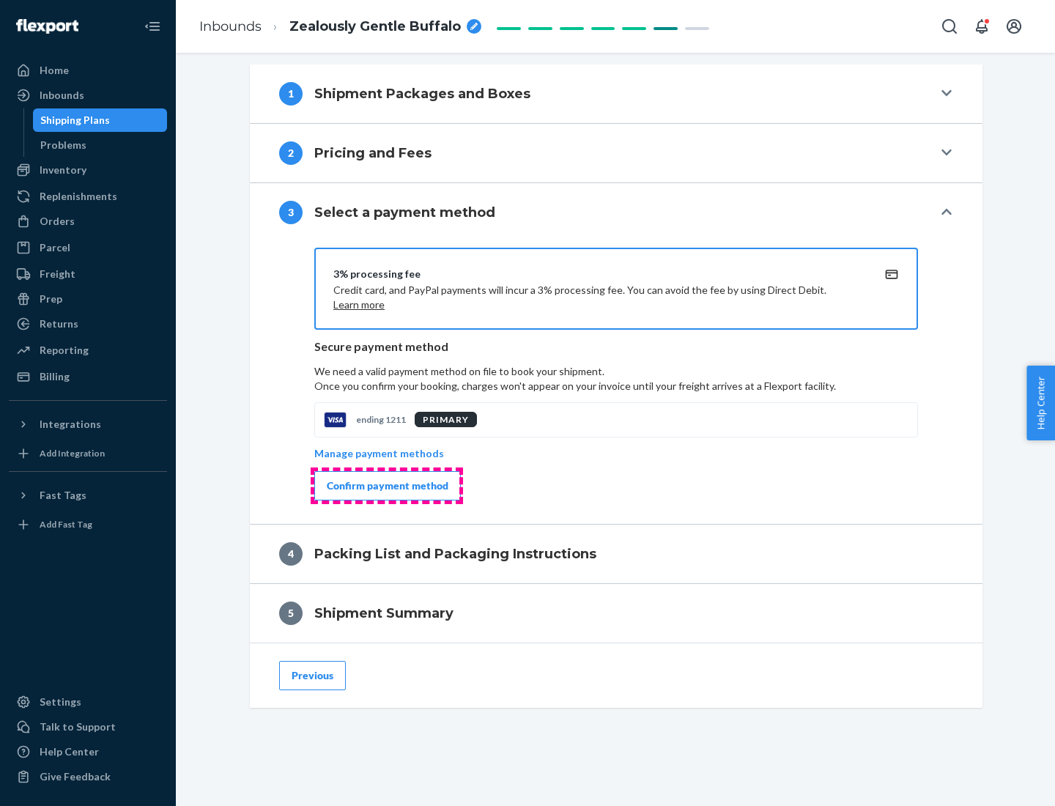
click at [386, 486] on div "Confirm payment method" at bounding box center [388, 485] width 122 height 15
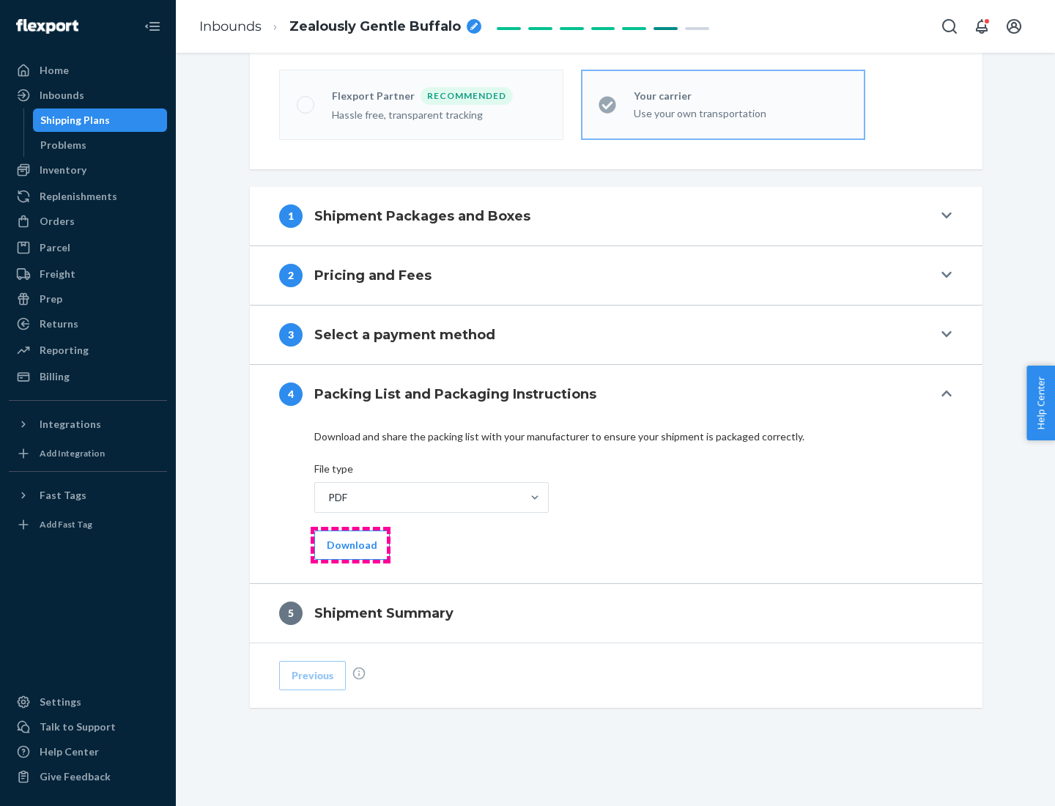
click at [350, 544] on button "Download" at bounding box center [351, 544] width 75 height 29
